Goal: Information Seeking & Learning: Learn about a topic

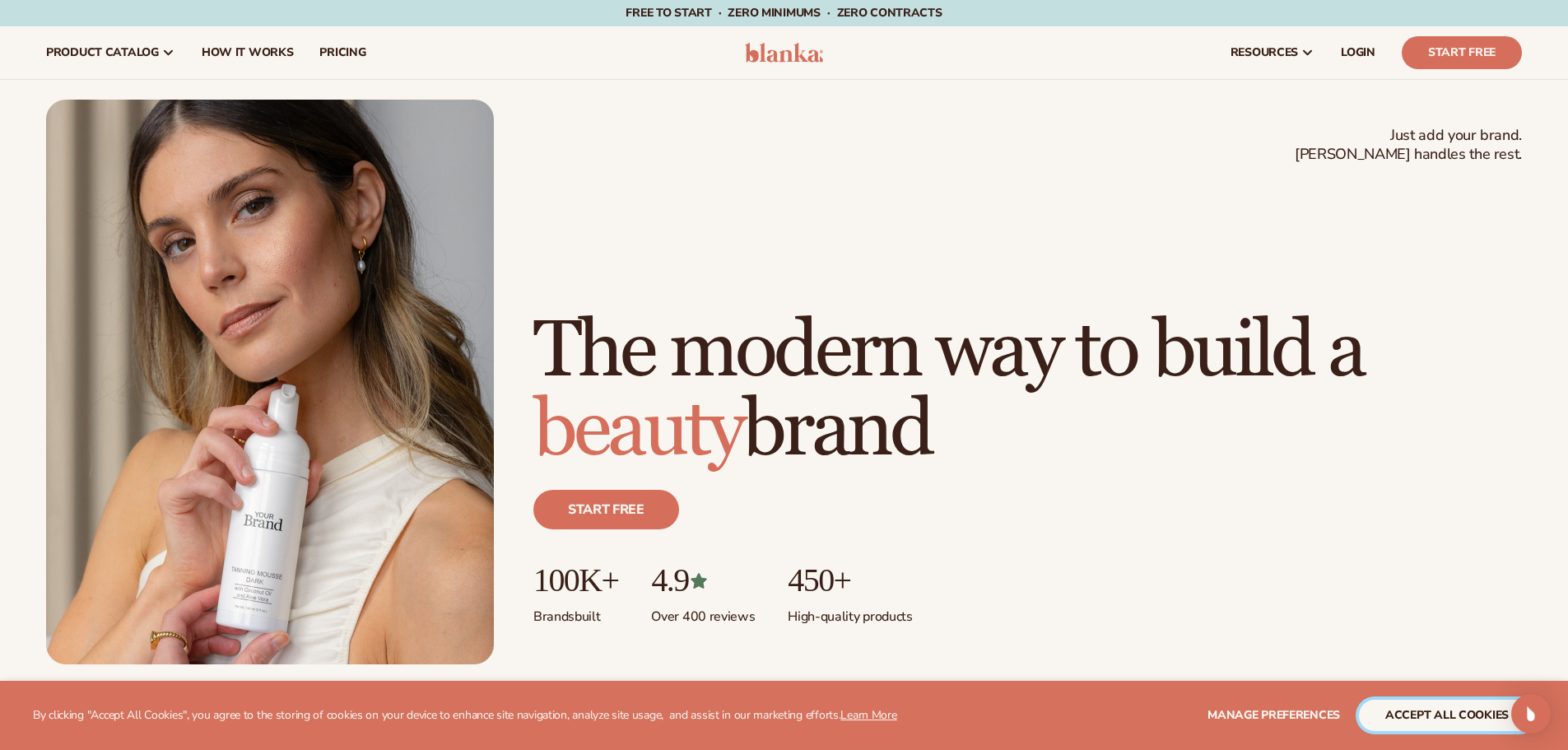
click at [1471, 710] on button "accept all cookies" at bounding box center [1447, 715] width 176 height 31
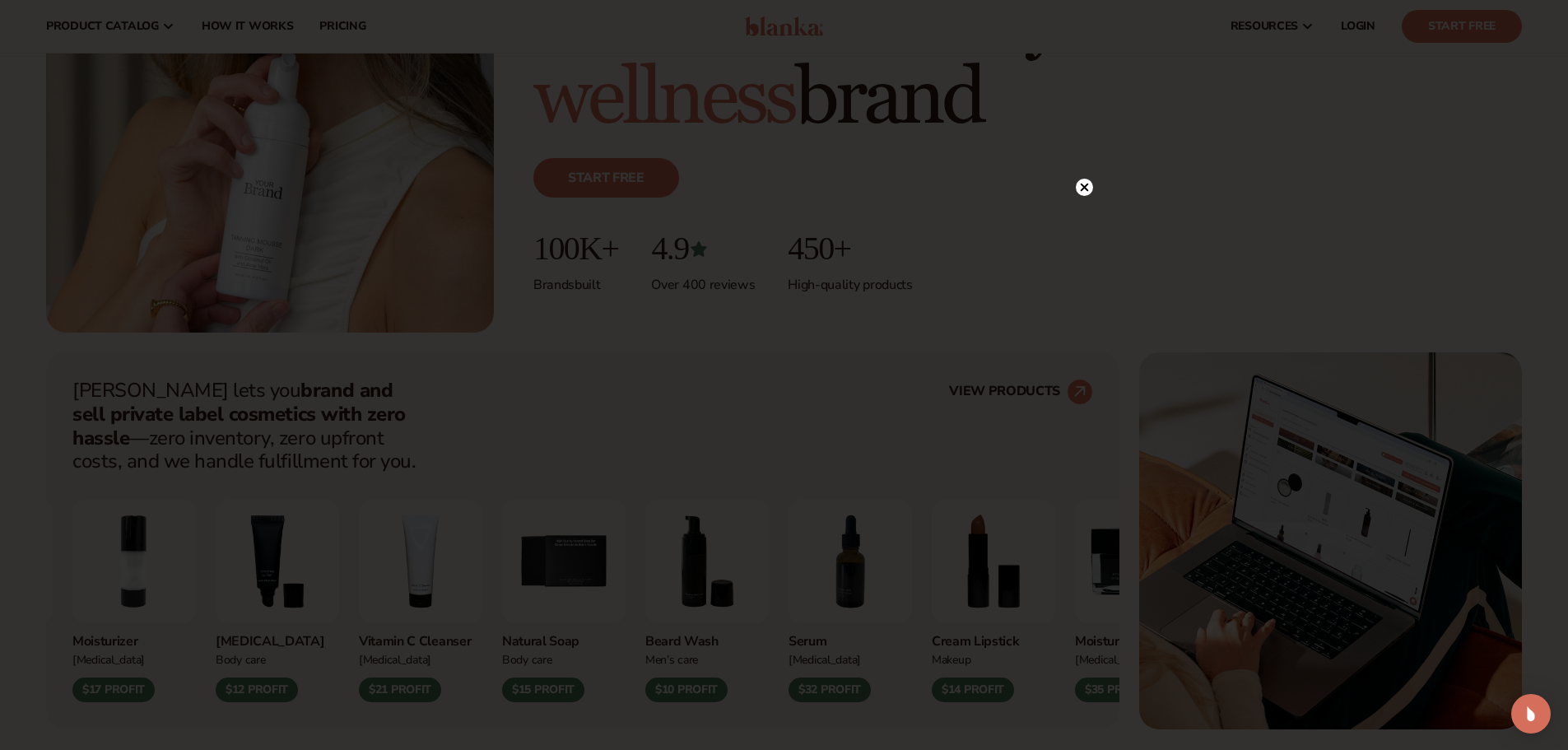
scroll to position [329, 0]
click at [1083, 187] on icon at bounding box center [1084, 188] width 9 height 9
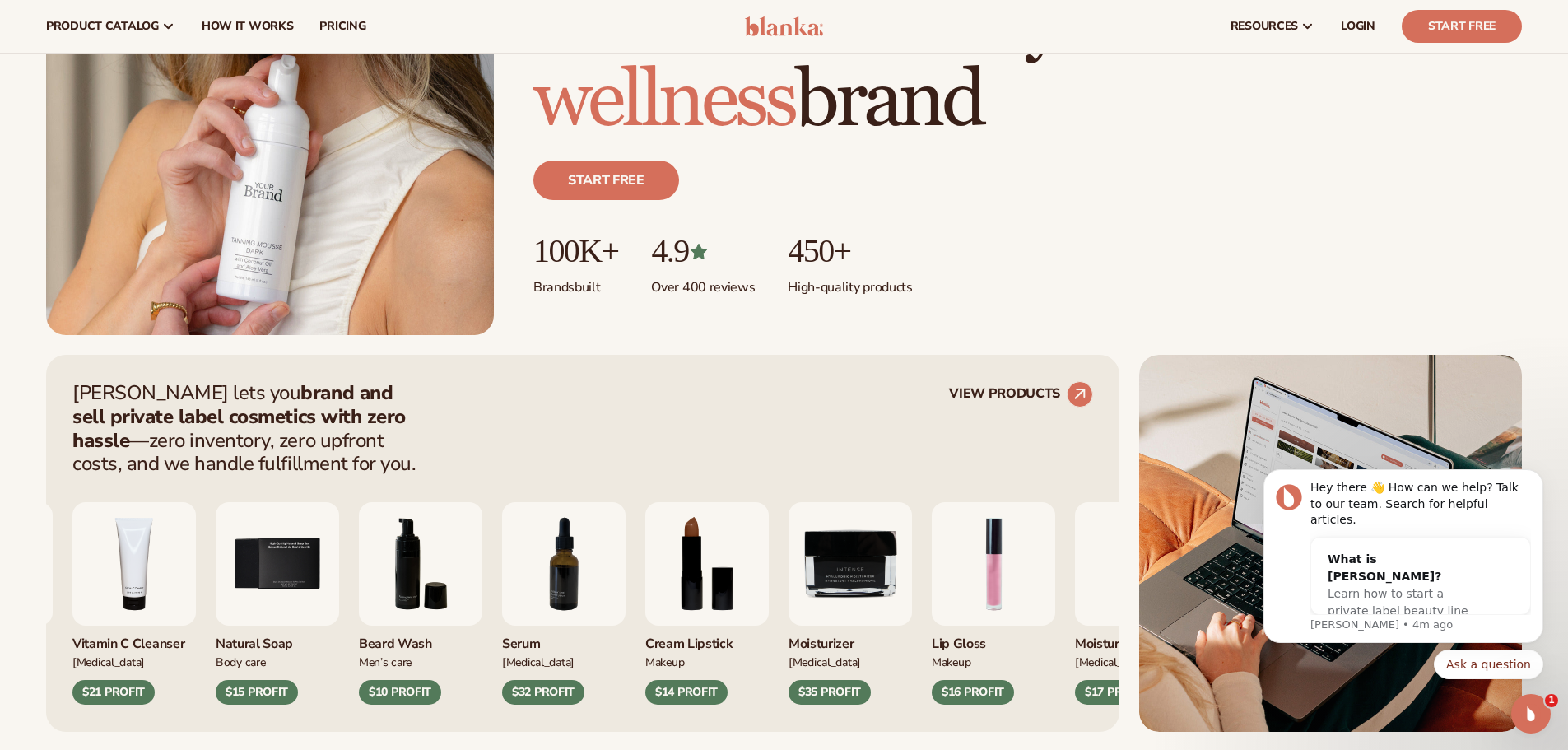
scroll to position [0, 0]
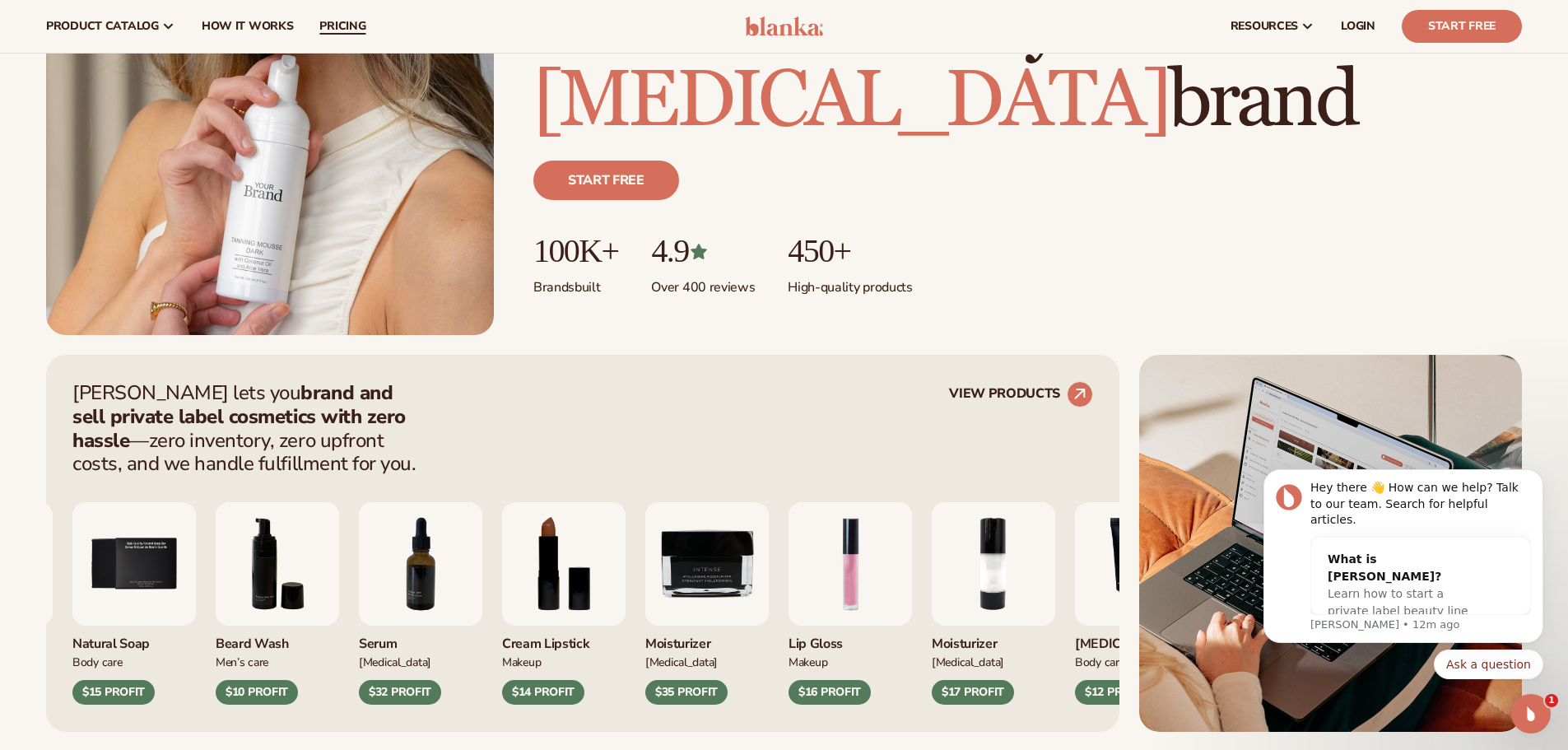
click at [349, 23] on span "pricing" at bounding box center [343, 27] width 46 height 13
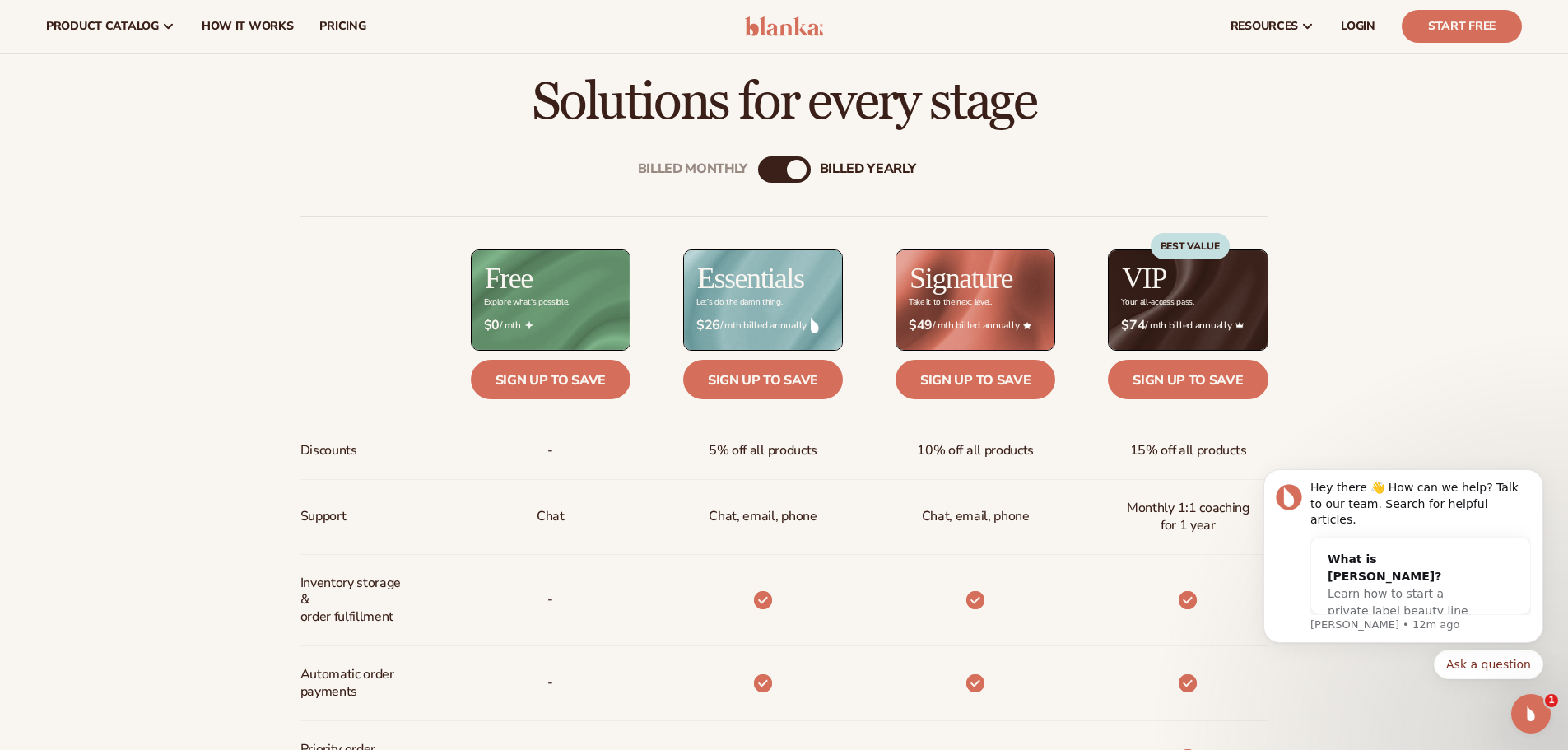
scroll to position [411, 0]
